Goal: Find specific page/section: Find specific page/section

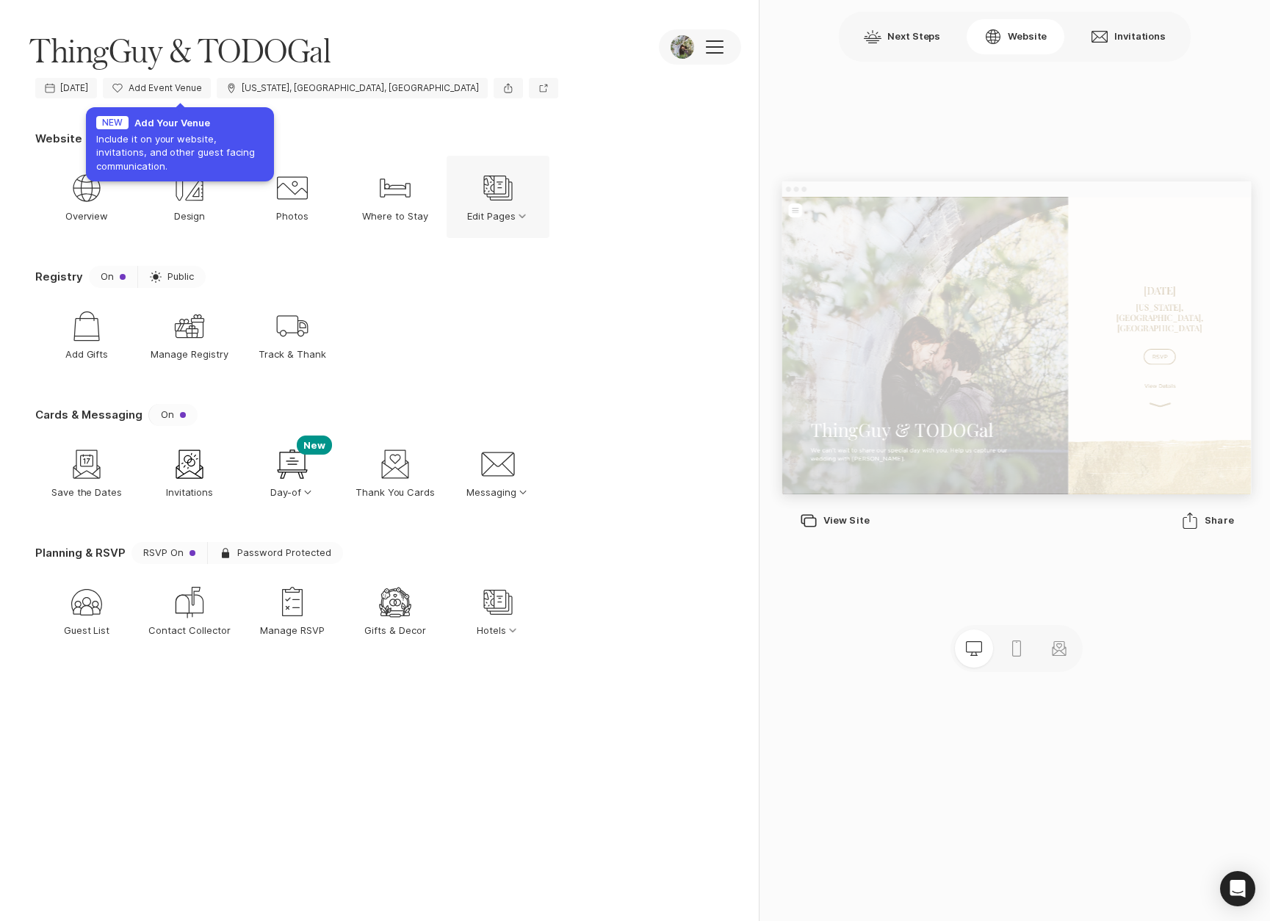
click at [500, 193] on icon "Edit Pages" at bounding box center [498, 187] width 35 height 35
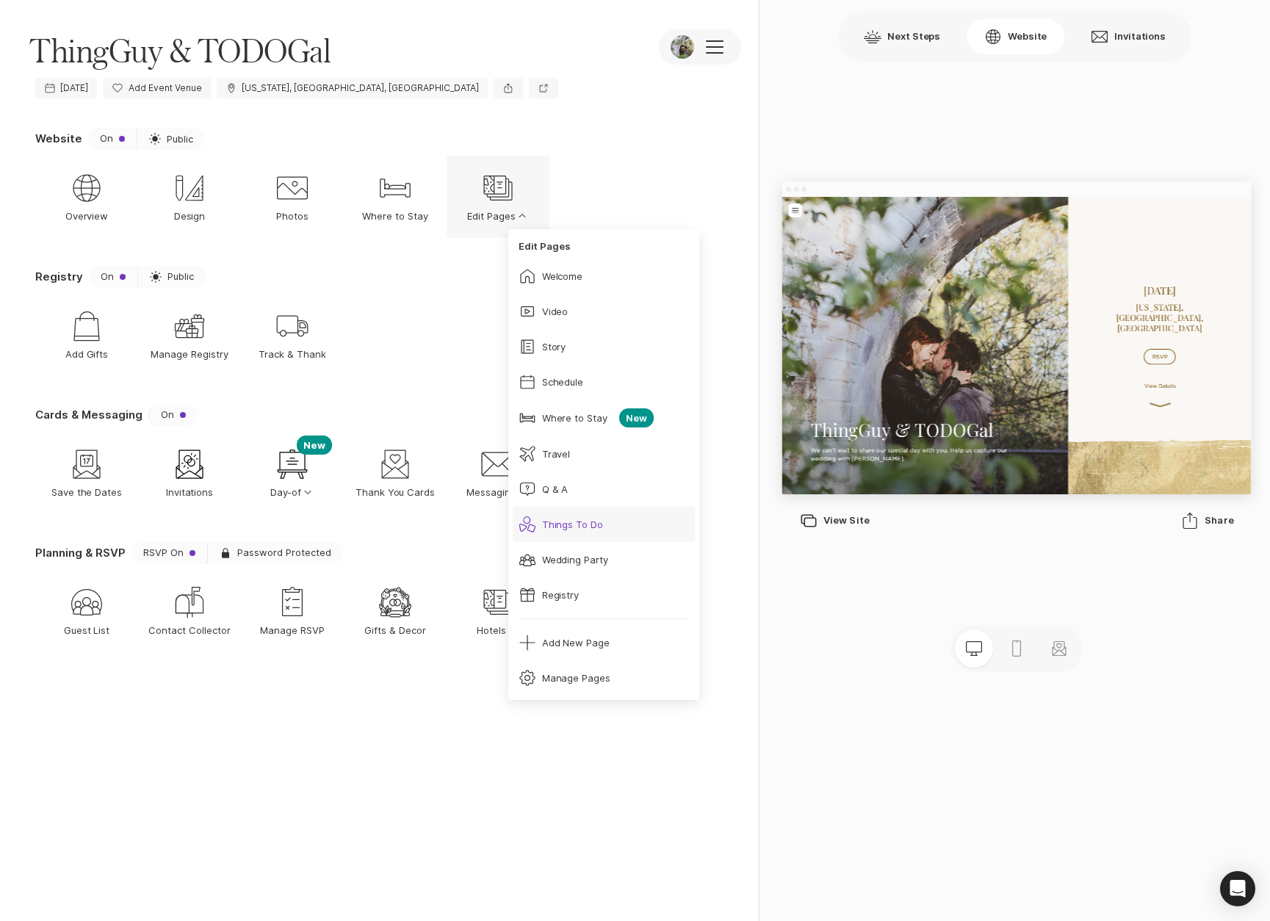
click at [570, 522] on div "Things To Do" at bounding box center [573, 524] width 62 height 13
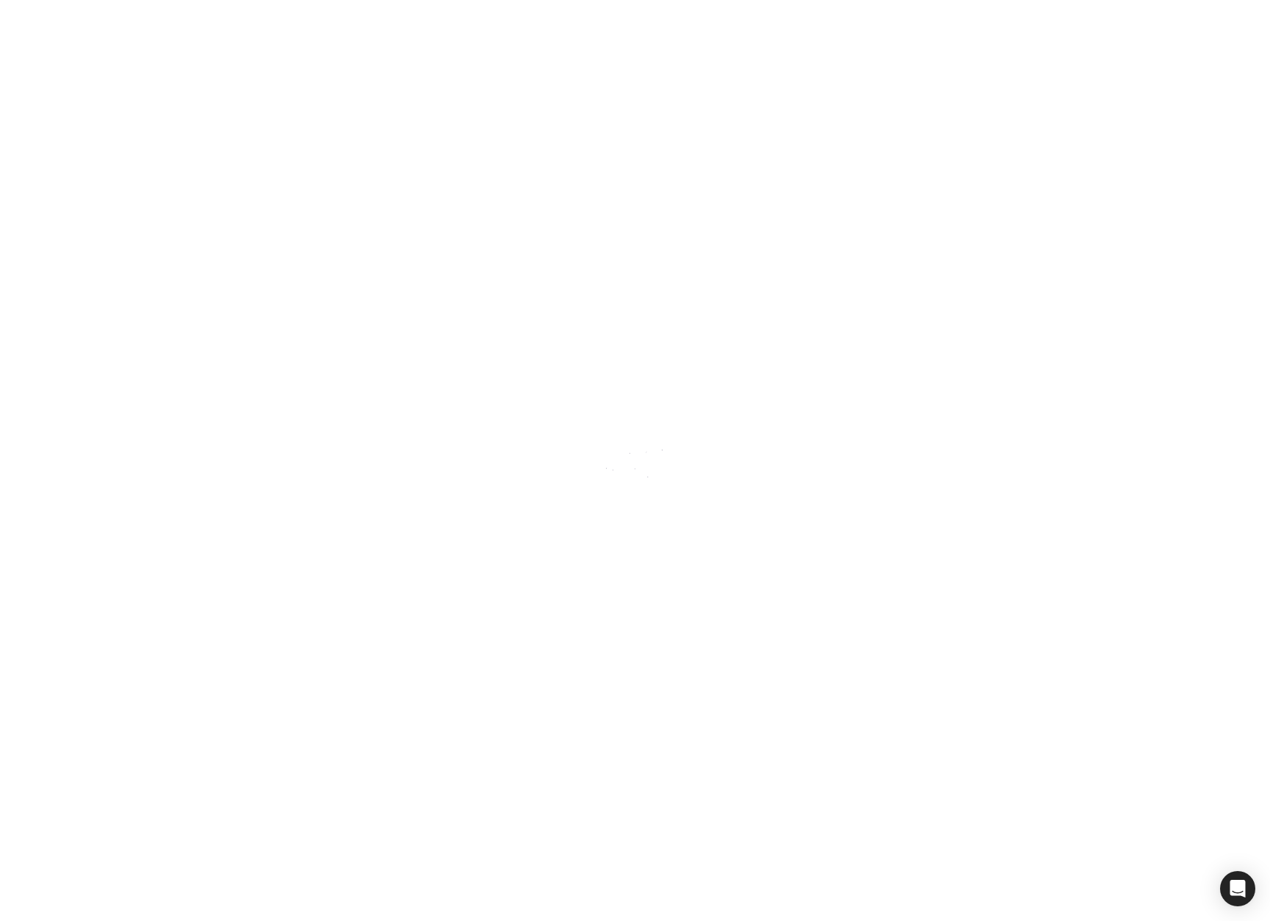
scroll to position [5535, 0]
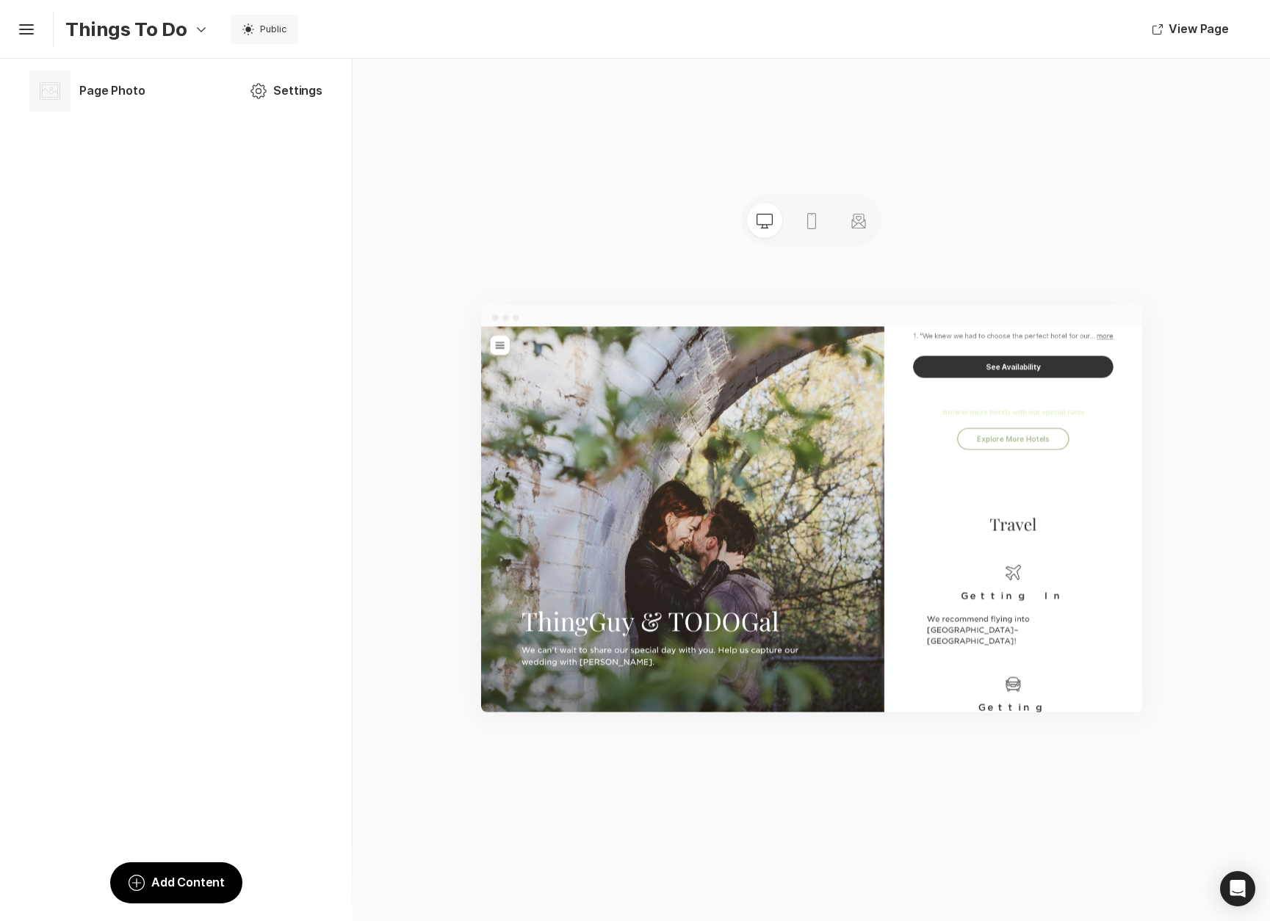
click at [194, 26] on icon "Option Select Down" at bounding box center [202, 30] width 18 height 18
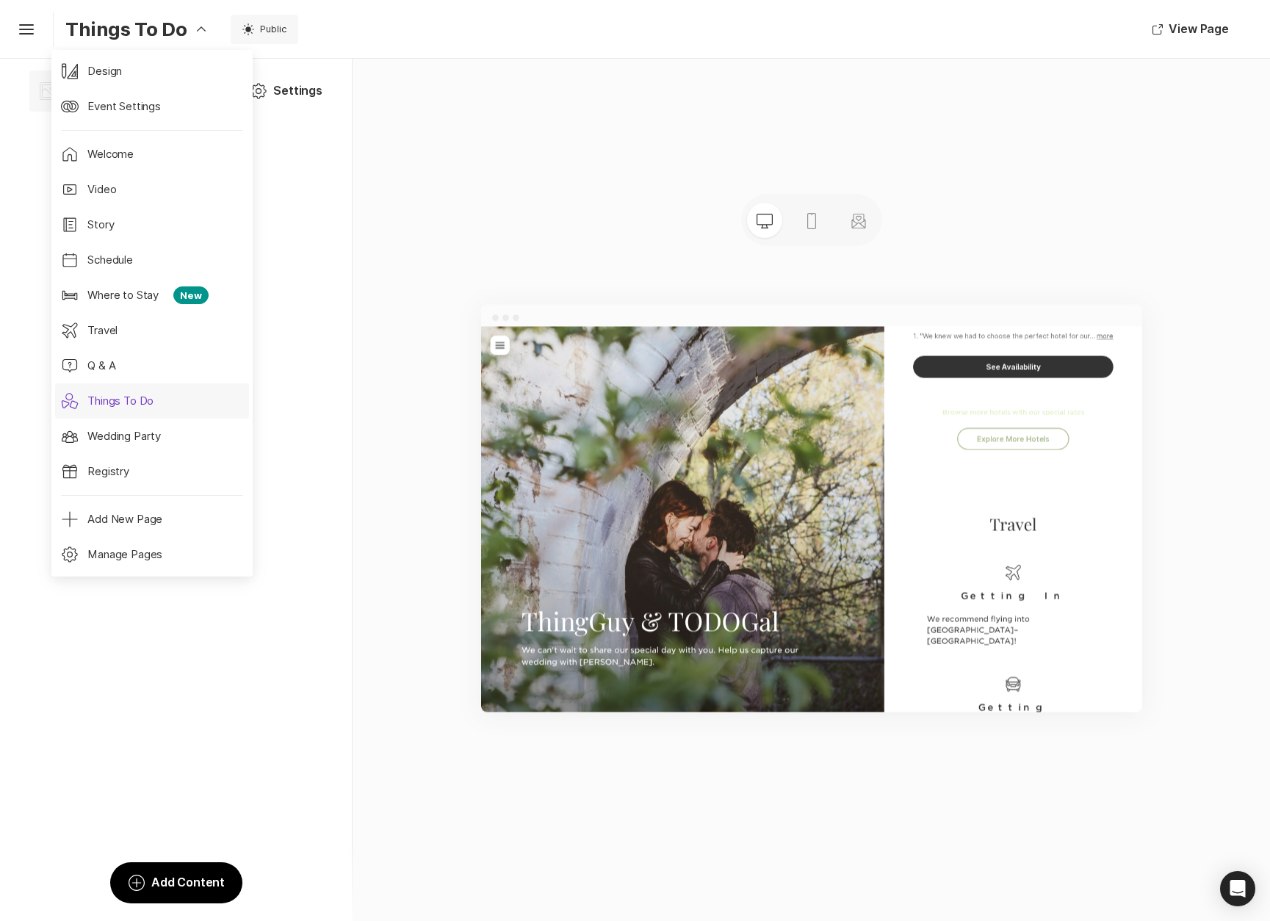
click at [123, 403] on p "Things To Do" at bounding box center [120, 401] width 72 height 17
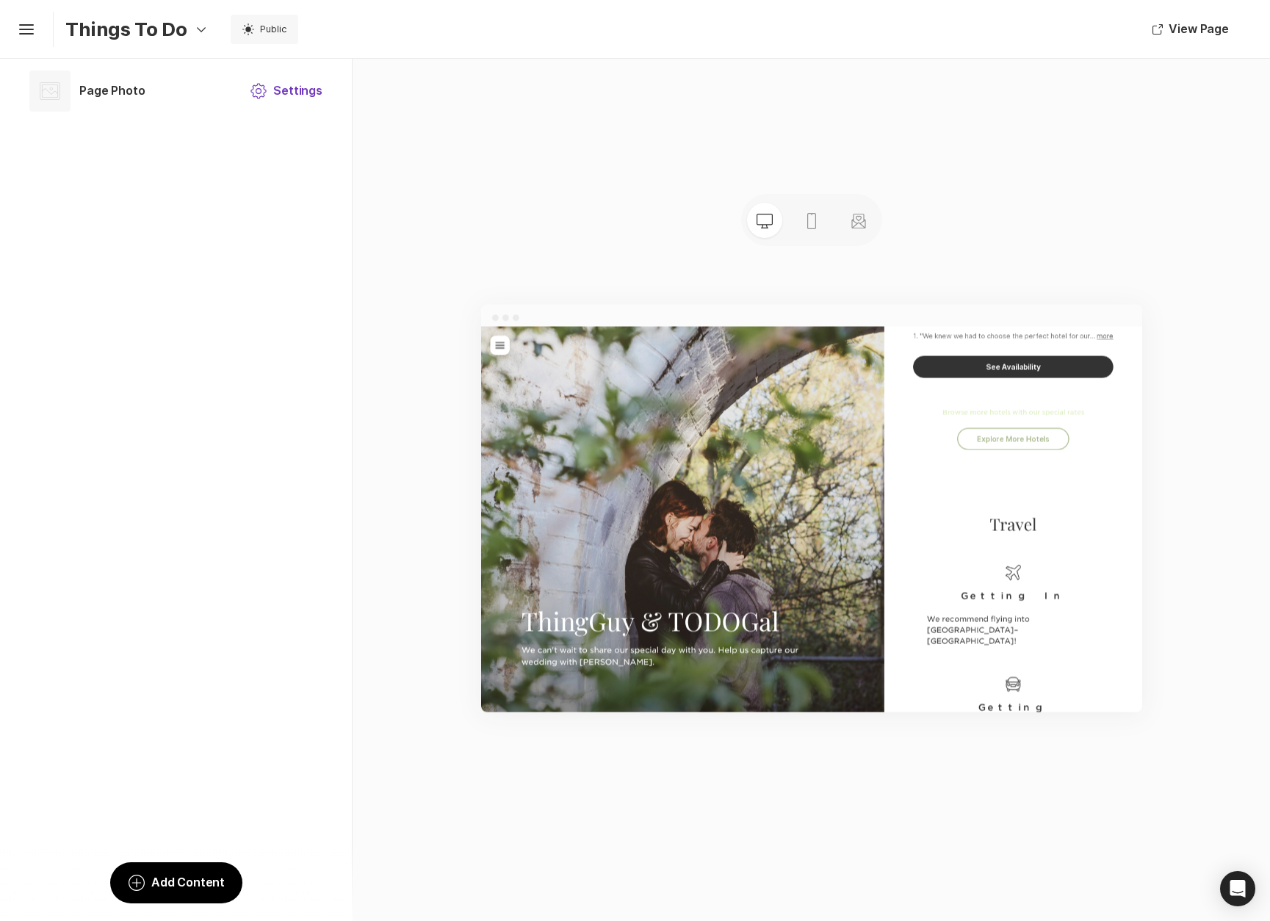
click at [270, 95] on button "Settings Settings" at bounding box center [286, 90] width 108 height 35
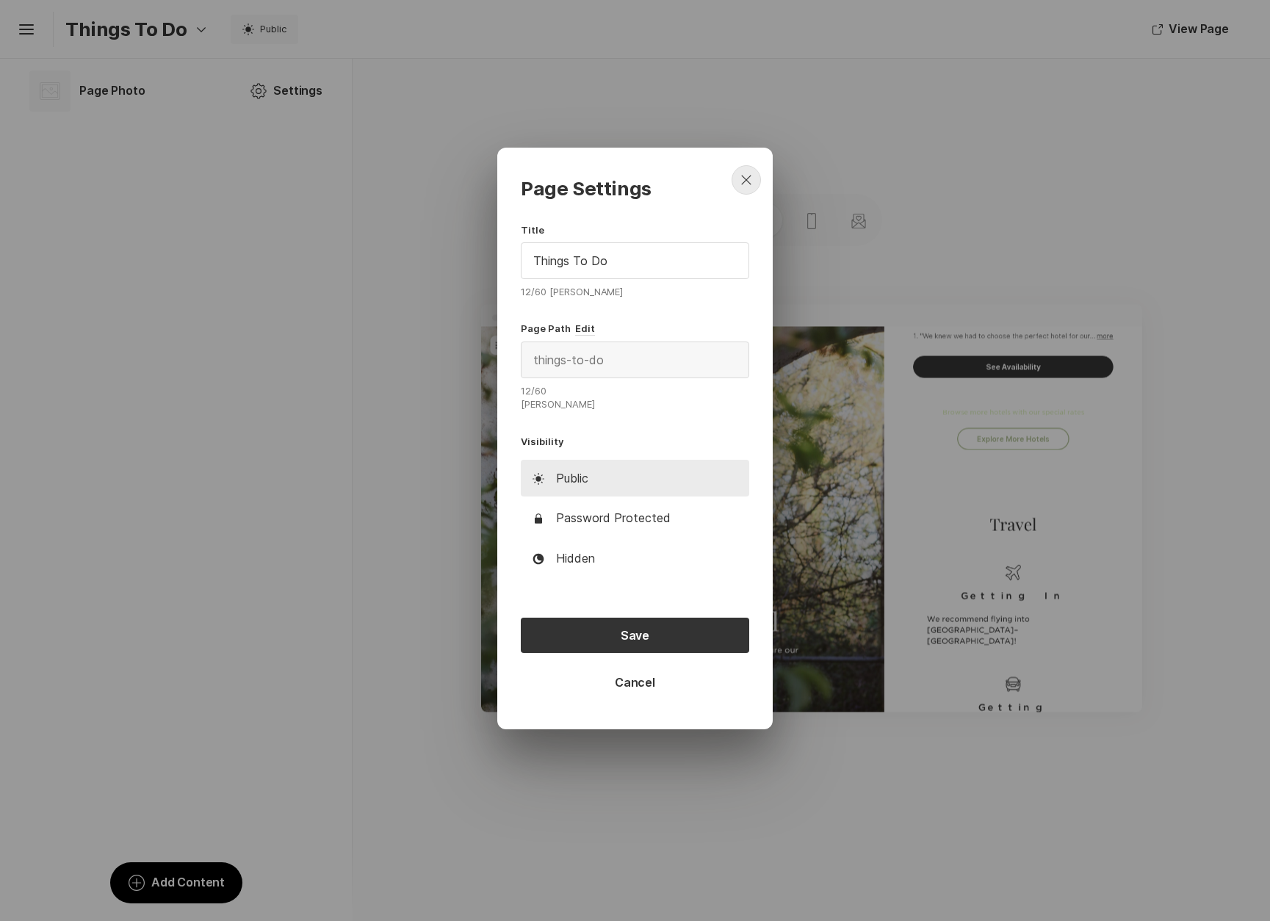
click at [744, 182] on icon "Close" at bounding box center [747, 180] width 18 height 18
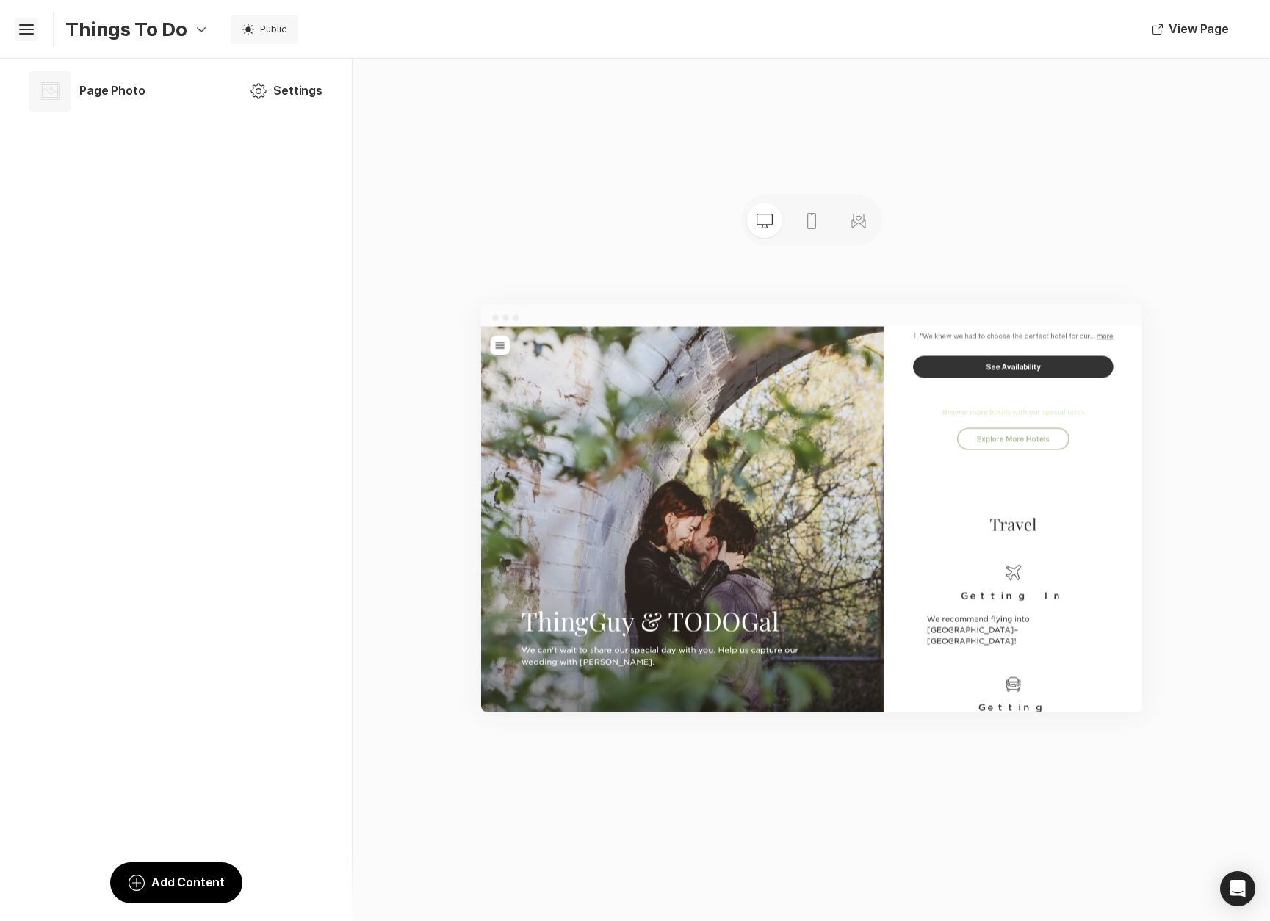
click at [28, 35] on icon "Hamburger" at bounding box center [27, 30] width 24 height 24
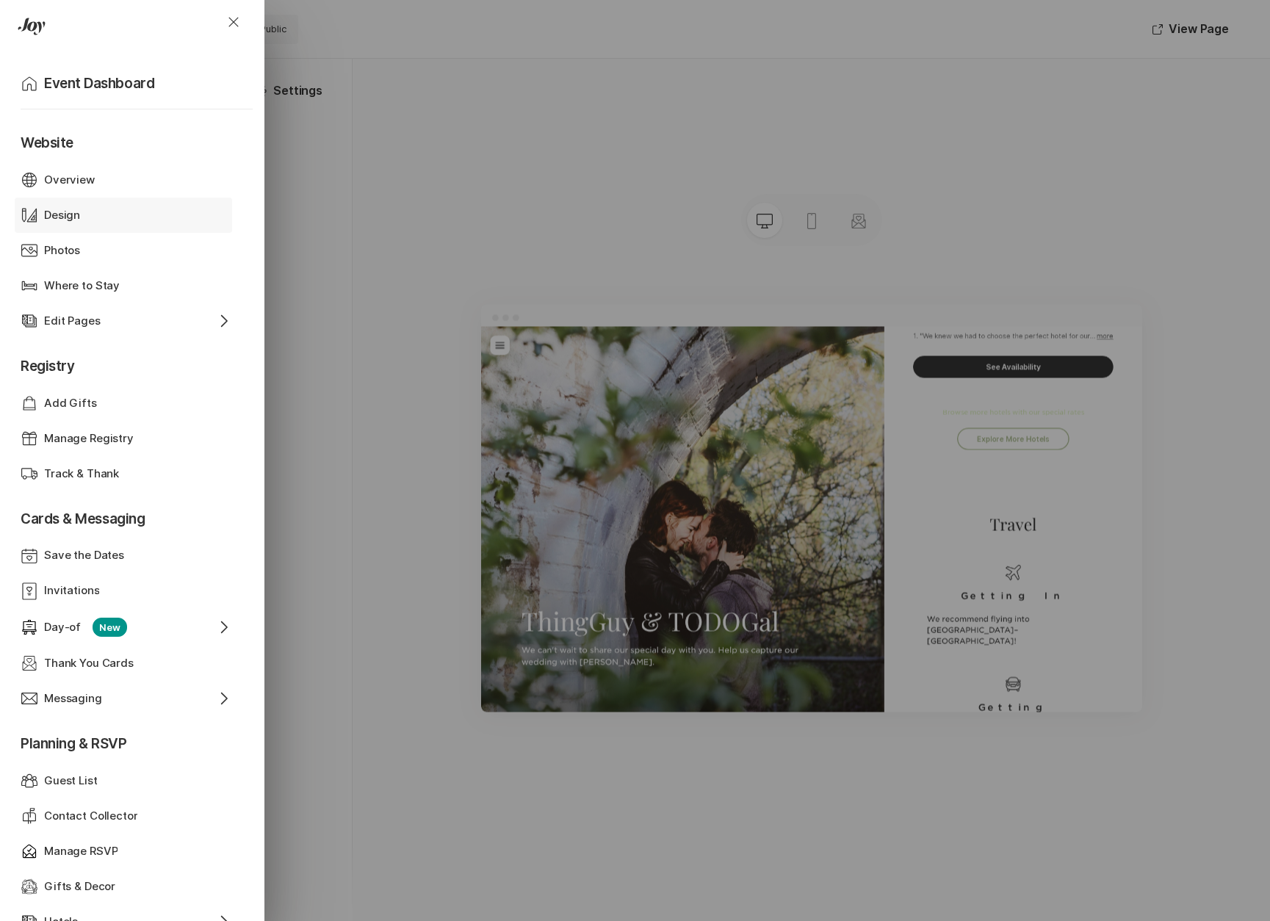
click at [76, 214] on p "Design" at bounding box center [62, 215] width 36 height 17
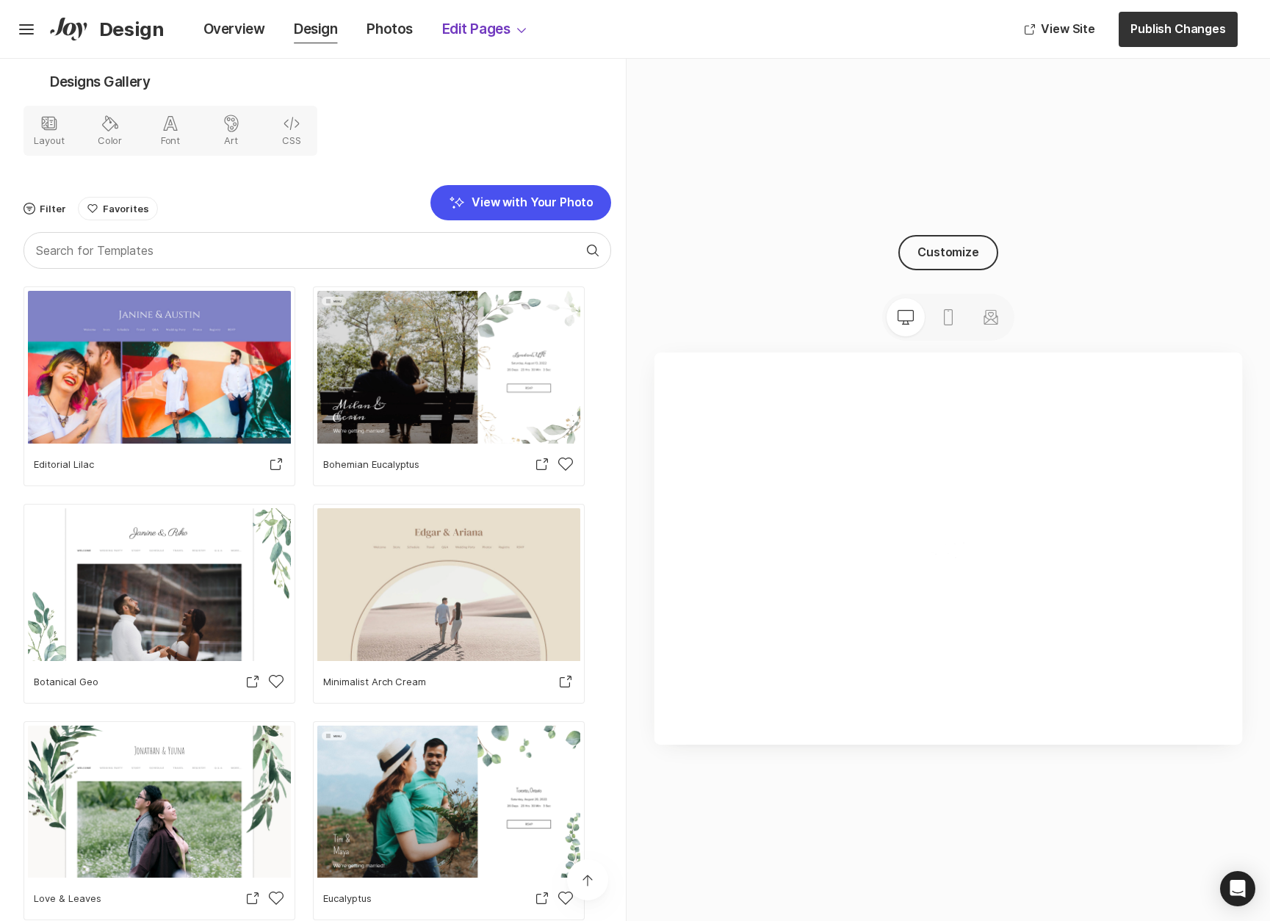
click at [528, 33] on icon "Option Select Down" at bounding box center [522, 30] width 18 height 18
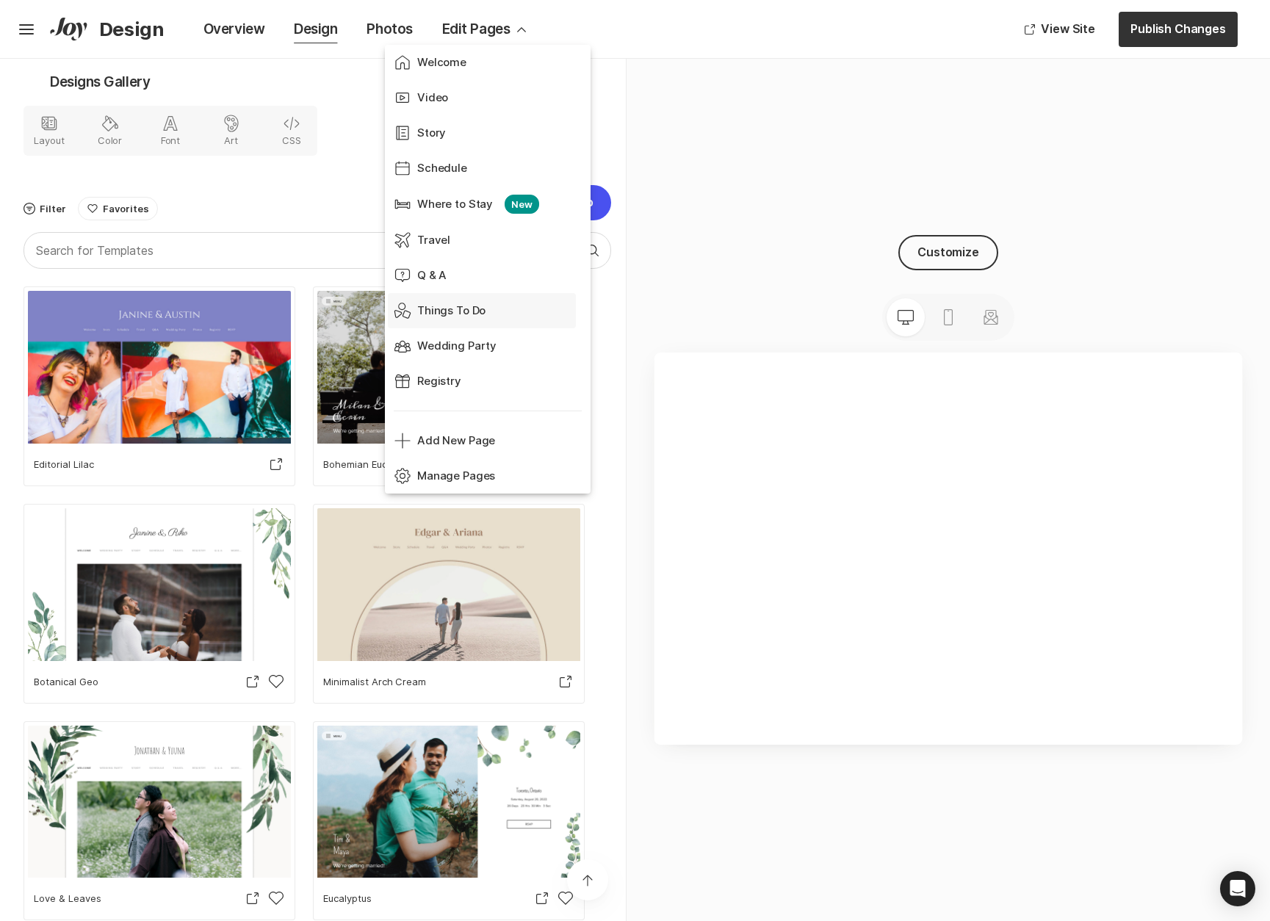
click at [433, 309] on p "Things To Do" at bounding box center [451, 311] width 68 height 17
